Goal: Transaction & Acquisition: Purchase product/service

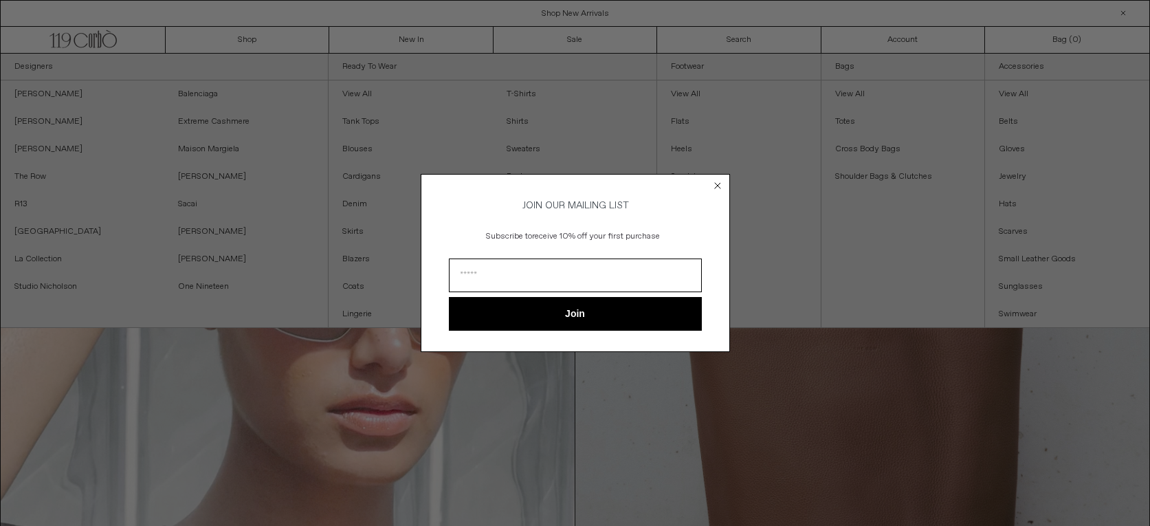
click at [721, 185] on circle "Close dialog" at bounding box center [717, 185] width 13 height 13
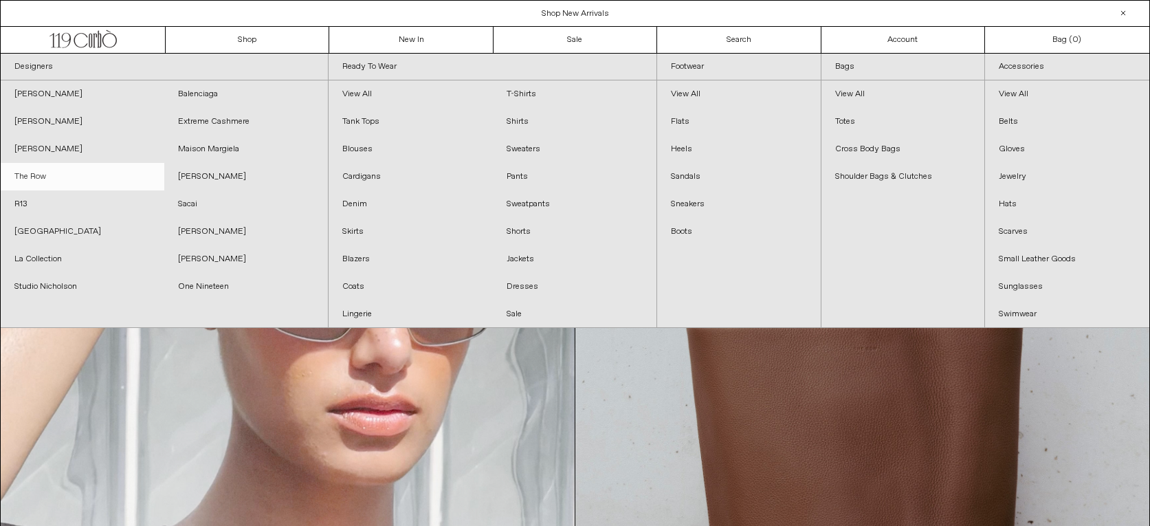
click at [29, 175] on link "The Row" at bounding box center [83, 177] width 164 height 28
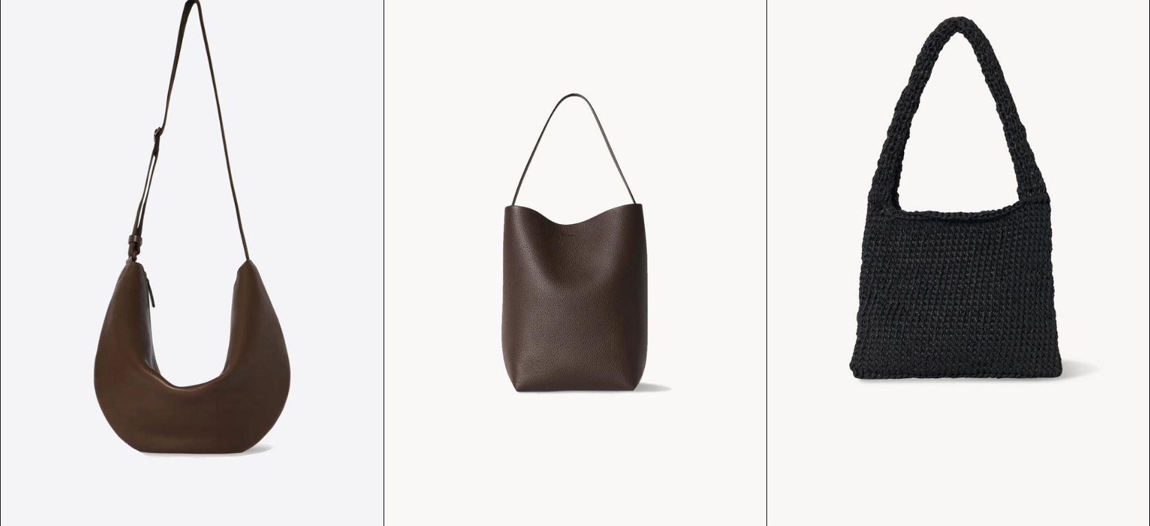
scroll to position [735, 0]
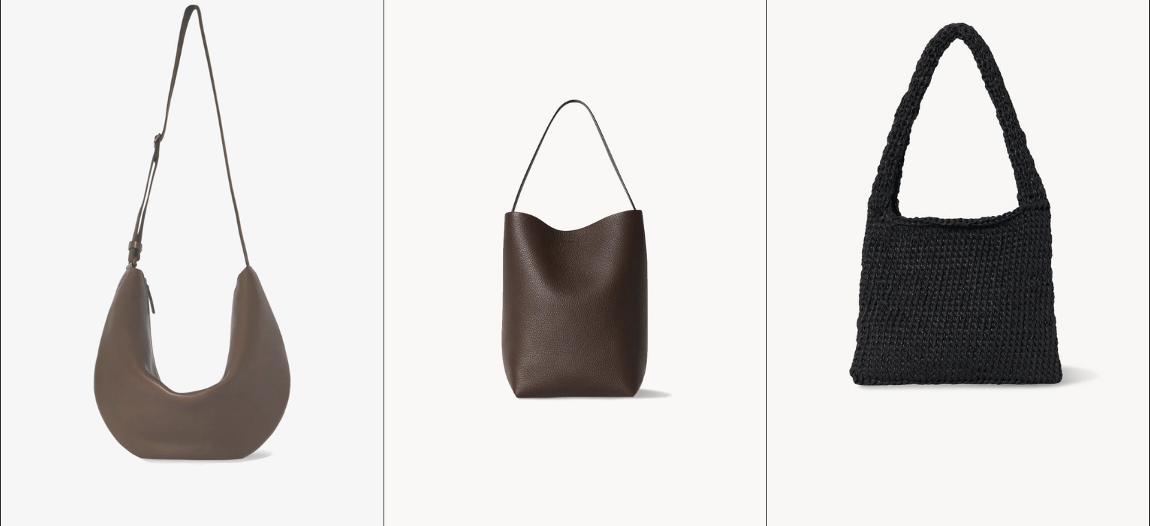
click at [226, 357] on at bounding box center [192, 245] width 382 height 573
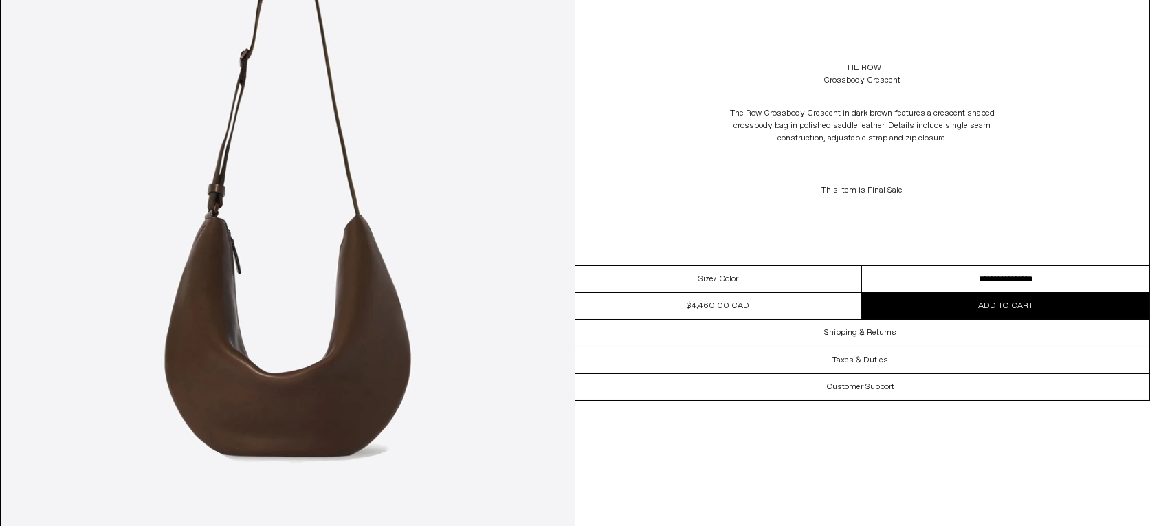
scroll to position [174, 0]
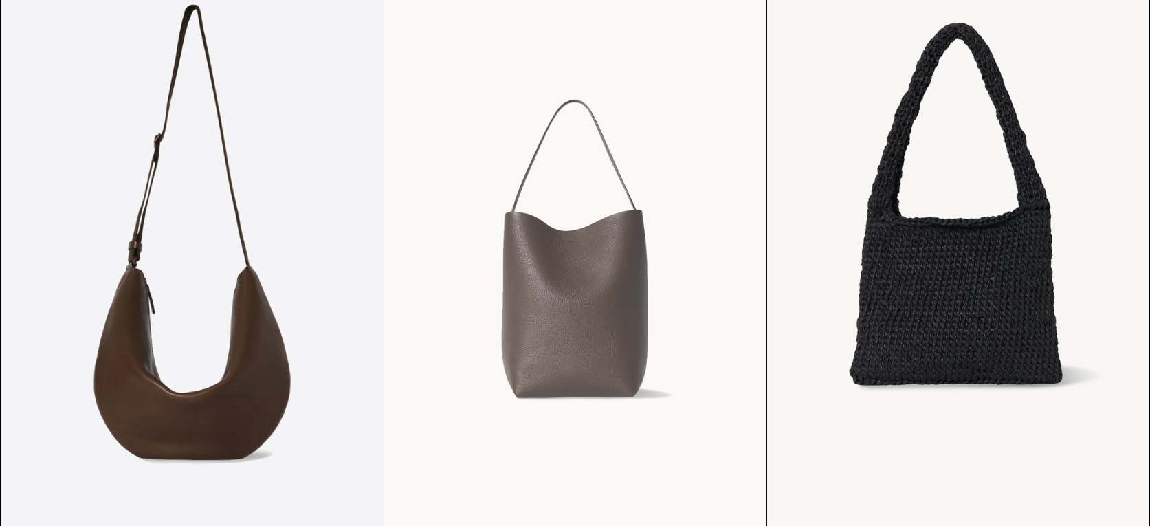
scroll to position [735, 0]
click at [544, 266] on at bounding box center [575, 245] width 382 height 573
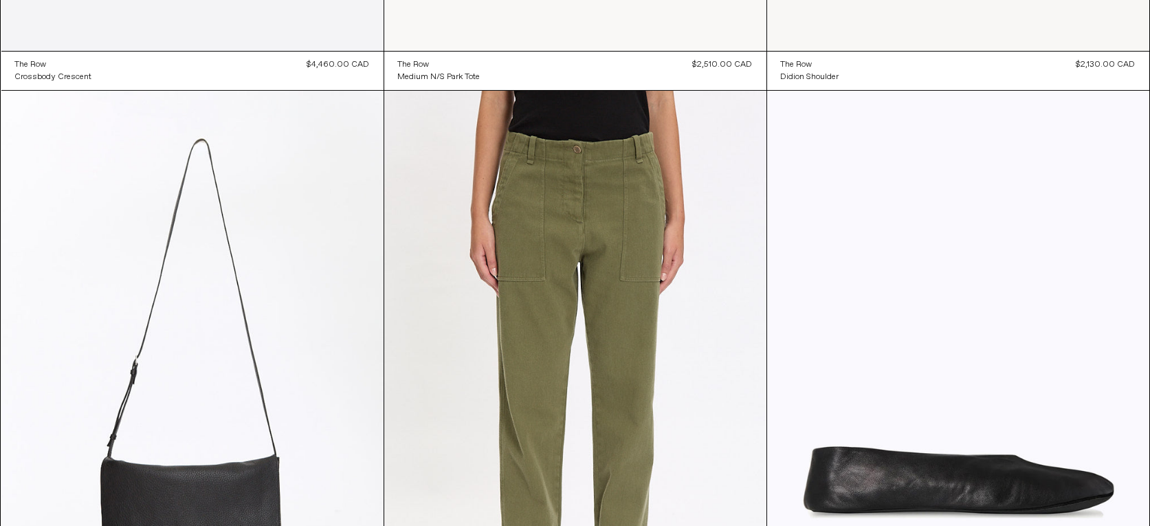
scroll to position [988, 0]
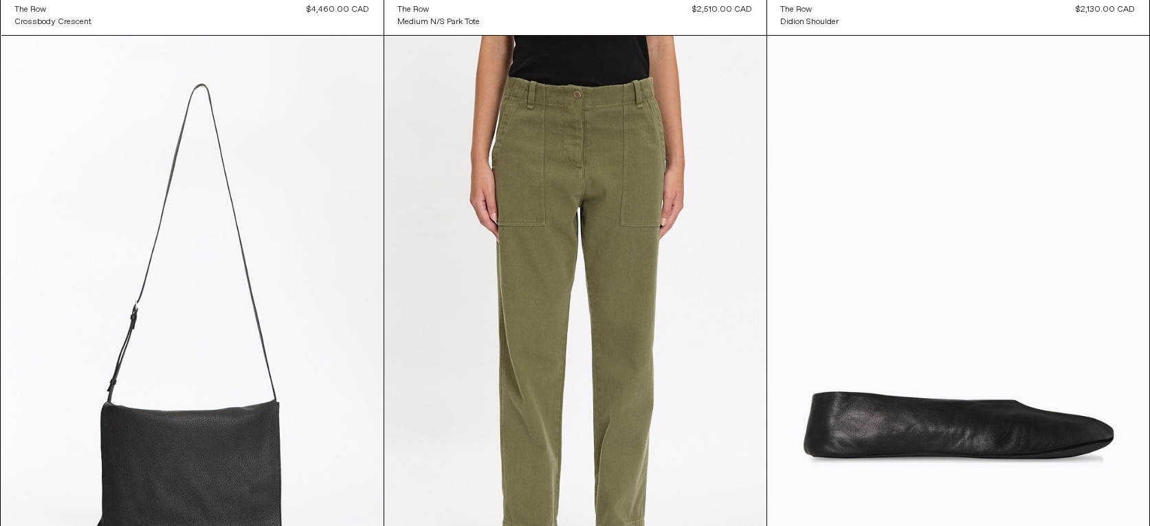
scroll to position [1457, 0]
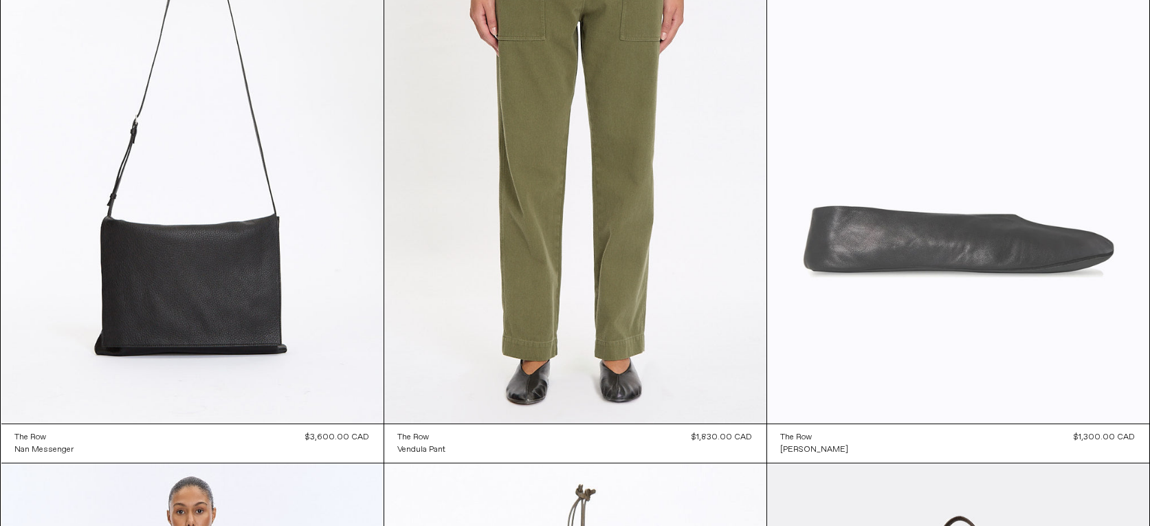
click at [963, 229] on at bounding box center [958, 136] width 382 height 573
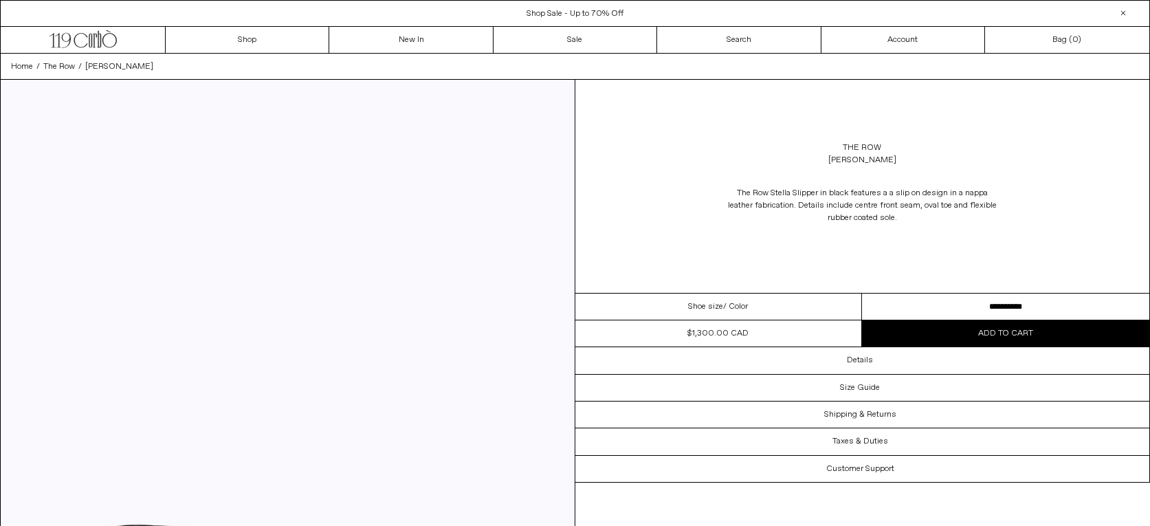
click at [862, 294] on select "**********" at bounding box center [1005, 307] width 287 height 27
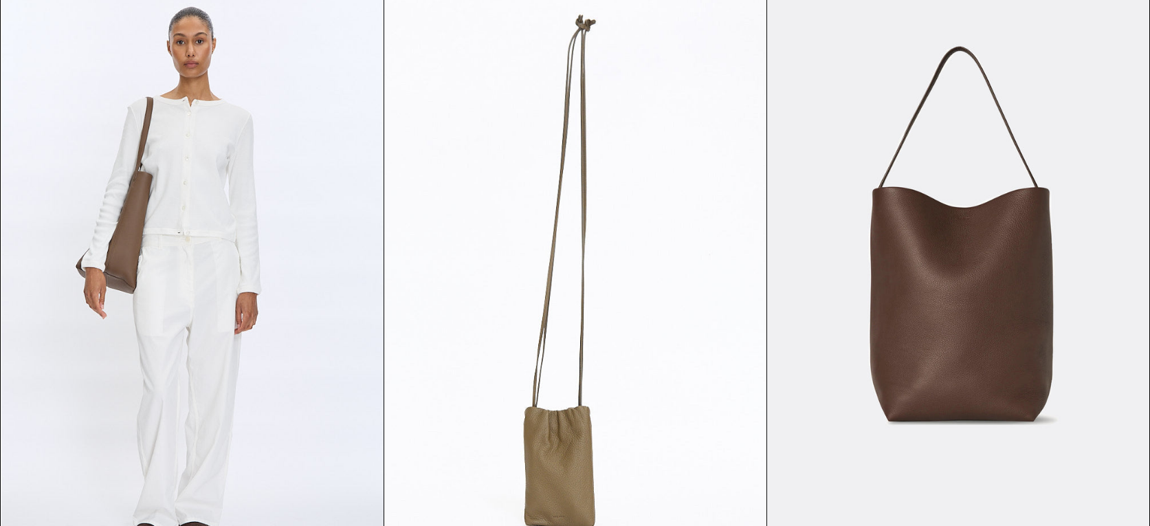
scroll to position [2069, 0]
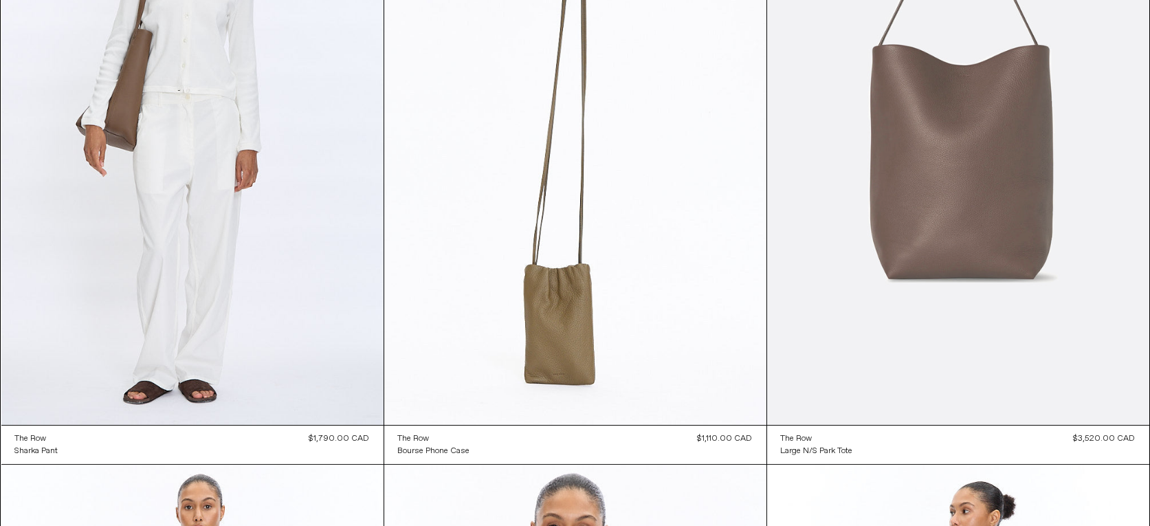
click at [959, 204] on at bounding box center [958, 137] width 382 height 573
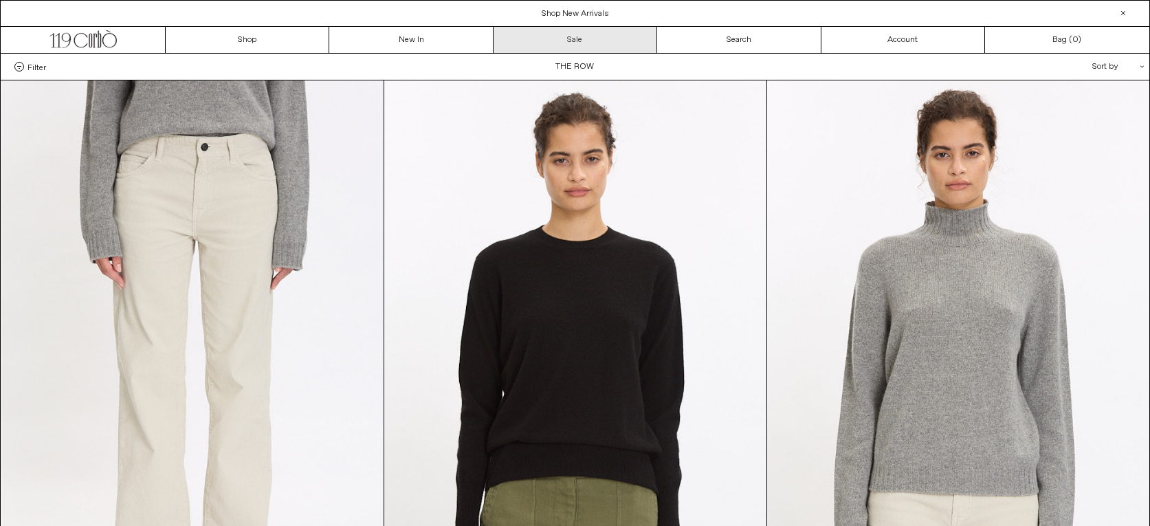
click at [584, 43] on link "Sale" at bounding box center [576, 40] width 164 height 26
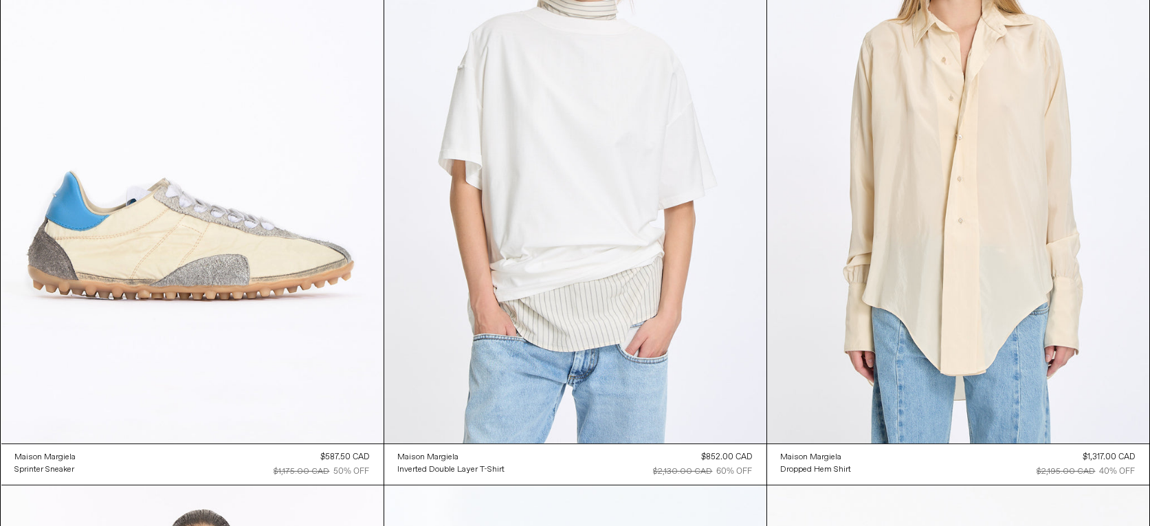
scroll to position [2679, 0]
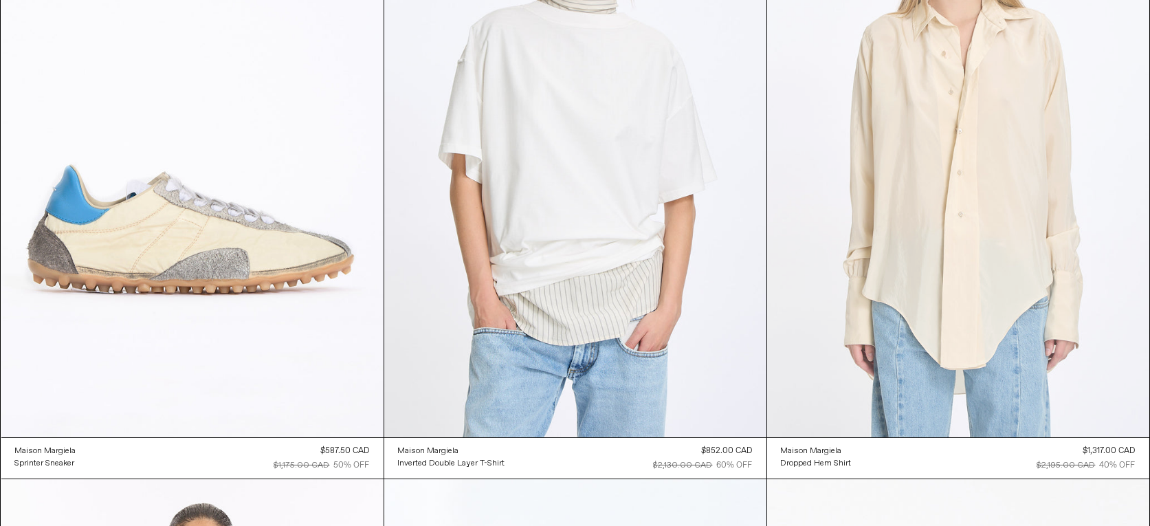
click at [1016, 323] on at bounding box center [958, 149] width 382 height 573
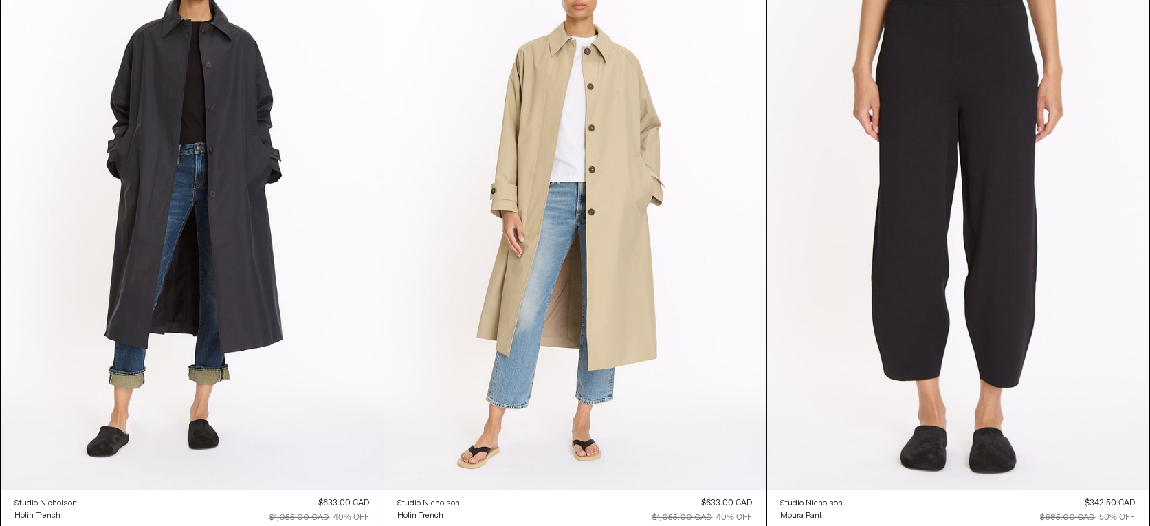
scroll to position [3863, 0]
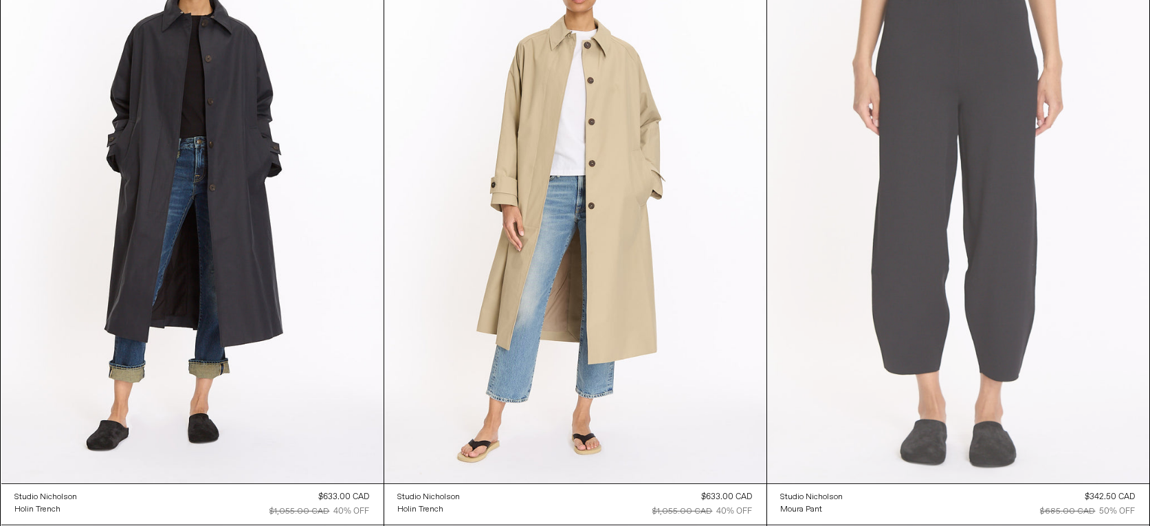
click at [985, 271] on at bounding box center [958, 196] width 382 height 573
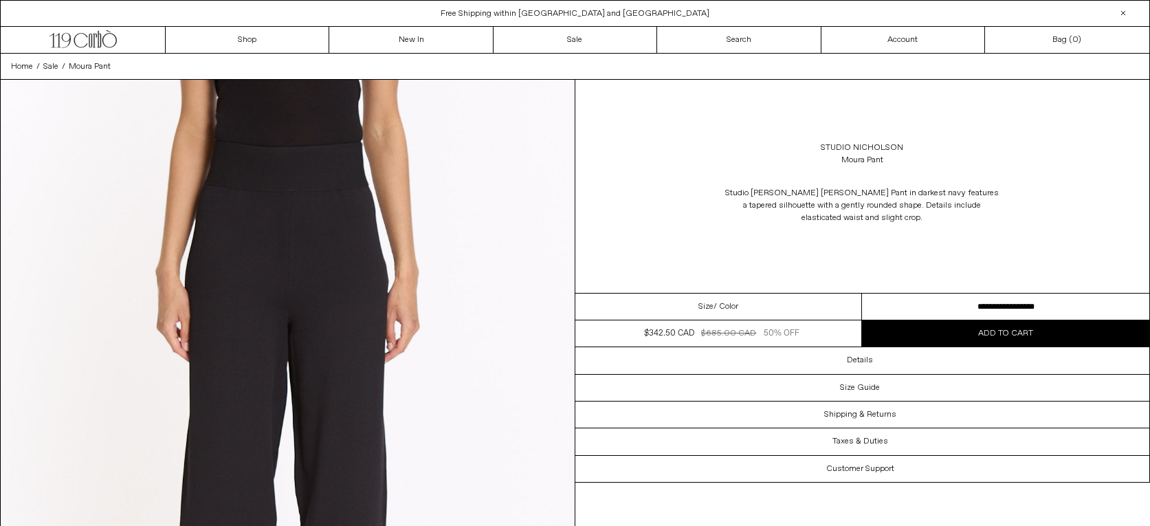
click at [862, 294] on select "**********" at bounding box center [1005, 307] width 287 height 27
click at [1100, 140] on div "Studio Nicholson Moura Pant" at bounding box center [863, 154] width 575 height 39
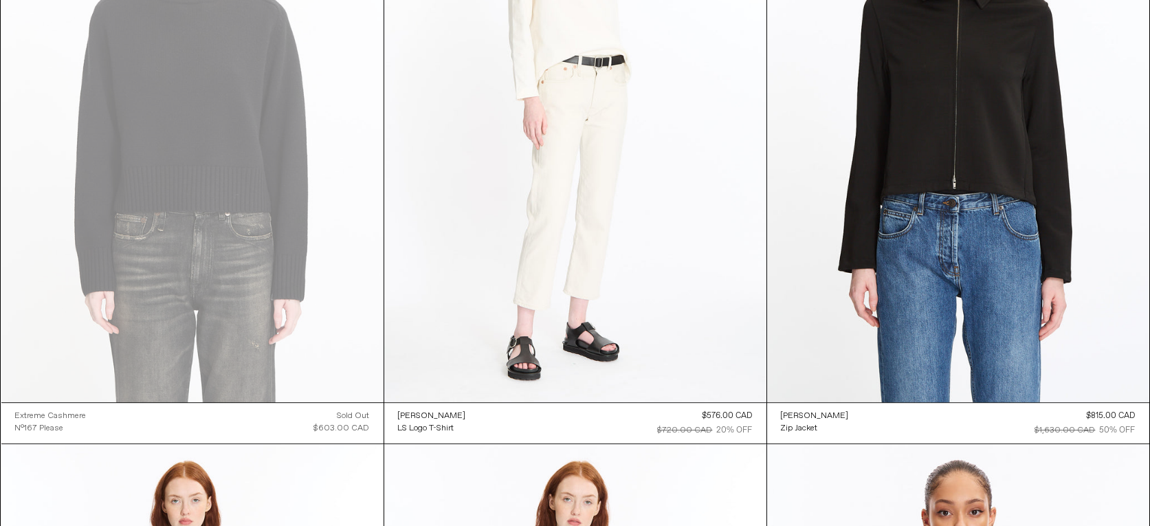
scroll to position [34099, 0]
